Goal: Task Accomplishment & Management: Complete application form

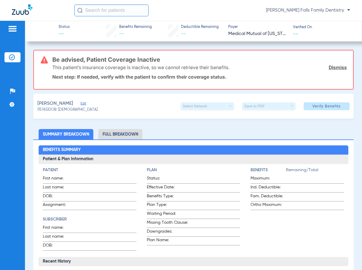
click at [329, 67] on link "Dismiss" at bounding box center [337, 67] width 18 height 6
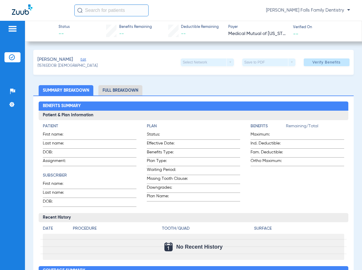
click at [80, 58] on span "Edit" at bounding box center [82, 61] width 5 height 6
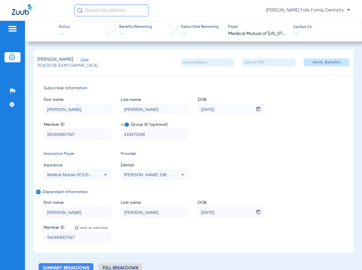
click at [122, 125] on span at bounding box center [125, 125] width 8 height 2
click at [121, 126] on input "checkbox" at bounding box center [121, 126] width 0 height 0
click at [316, 64] on span "Verify Benefits" at bounding box center [326, 62] width 28 height 5
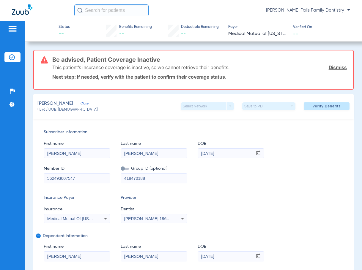
click at [82, 104] on span "Close" at bounding box center [82, 105] width 5 height 6
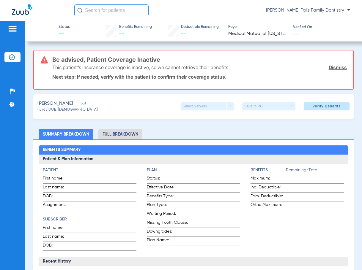
click at [332, 67] on link "Dismiss" at bounding box center [337, 67] width 18 height 6
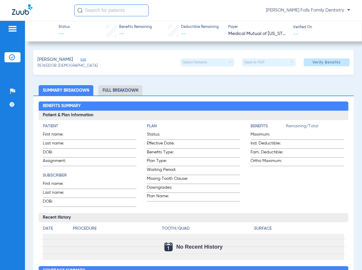
click at [77, 58] on div "Zappone, Noah Edit" at bounding box center [67, 59] width 60 height 7
click at [80, 59] on span "Edit" at bounding box center [82, 61] width 5 height 6
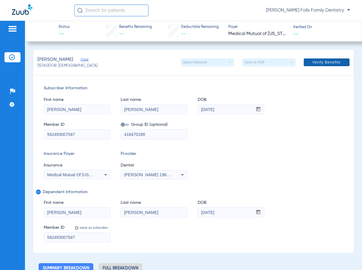
click at [310, 58] on span at bounding box center [326, 62] width 46 height 14
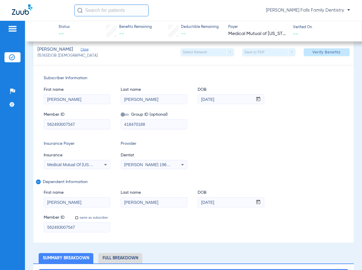
scroll to position [59, 0]
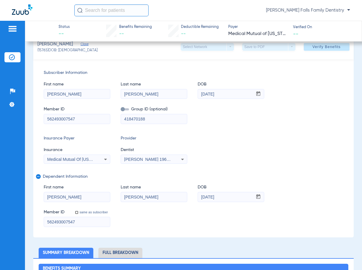
click at [99, 162] on div "Medical Mutual Of [US_STATE] (Mmo)" at bounding box center [77, 159] width 66 height 7
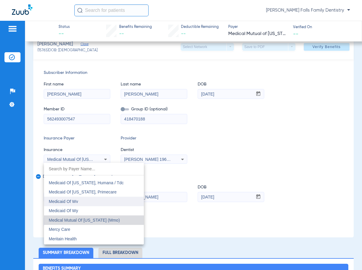
scroll to position [2897, 0]
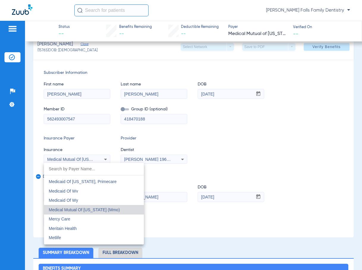
click at [328, 158] on div at bounding box center [181, 135] width 362 height 270
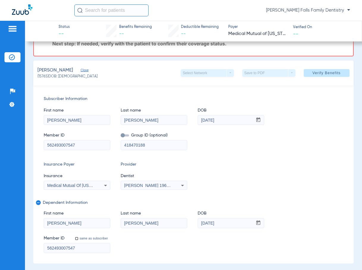
scroll to position [0, 0]
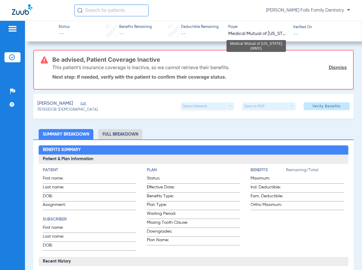
click at [238, 34] on span "Medical Mutual of [US_STATE] (MMO)" at bounding box center [257, 33] width 59 height 7
click at [278, 33] on span "Medical Mutual of [US_STATE] (MMO)" at bounding box center [257, 33] width 59 height 7
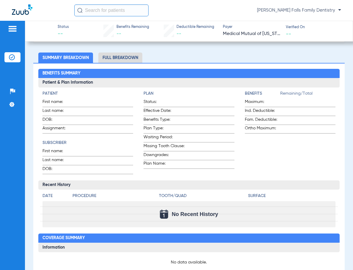
scroll to position [119, 0]
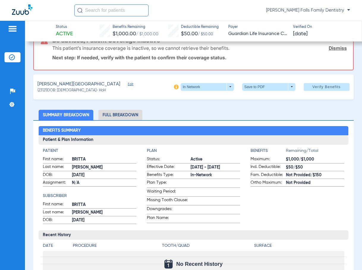
scroll to position [30, 0]
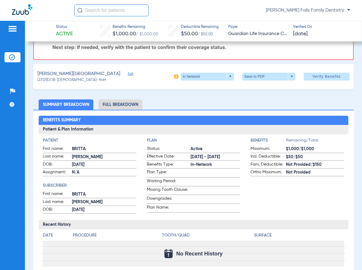
click at [144, 107] on ul "Summary Breakdown Full Breakdown" at bounding box center [193, 104] width 320 height 10
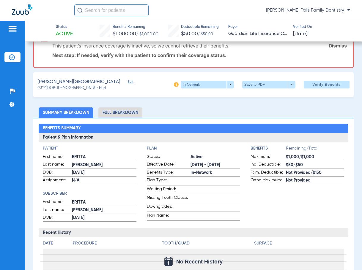
scroll to position [0, 0]
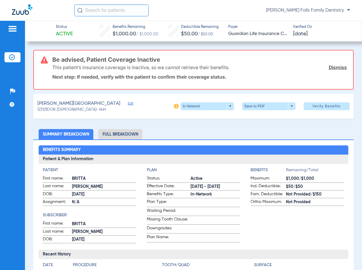
click at [128, 103] on span "Edit" at bounding box center [130, 105] width 5 height 6
